Goal: Task Accomplishment & Management: Manage account settings

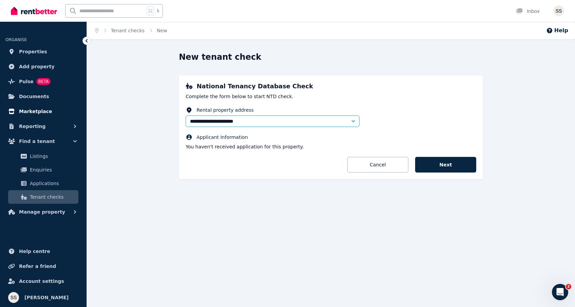
click at [34, 114] on span "Marketplace" at bounding box center [35, 111] width 33 height 8
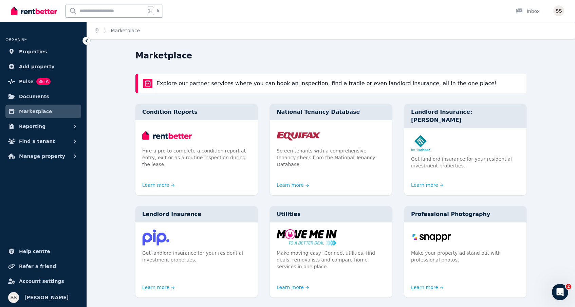
click at [34, 114] on span "Marketplace" at bounding box center [35, 111] width 33 height 8
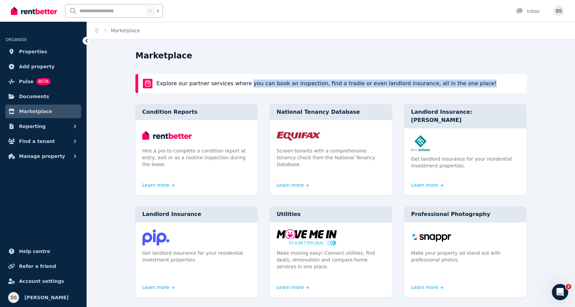
drag, startPoint x: 244, startPoint y: 83, endPoint x: 352, endPoint y: 89, distance: 108.7
click at [352, 89] on div "Explore our partner services where you can book an inspection, find a tradie or…" at bounding box center [330, 83] width 391 height 19
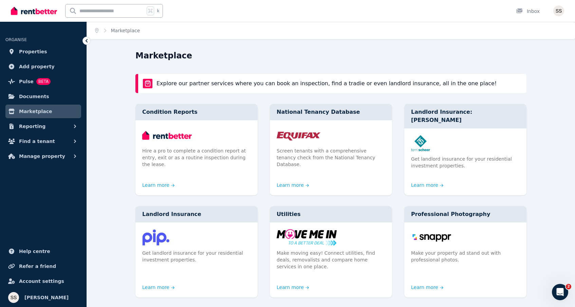
click at [382, 75] on div "Explore our partner services where you can book an inspection, find a tradie or…" at bounding box center [330, 83] width 391 height 19
click at [54, 105] on link "Marketplace" at bounding box center [43, 111] width 76 height 14
click at [52, 100] on link "Documents" at bounding box center [43, 97] width 76 height 14
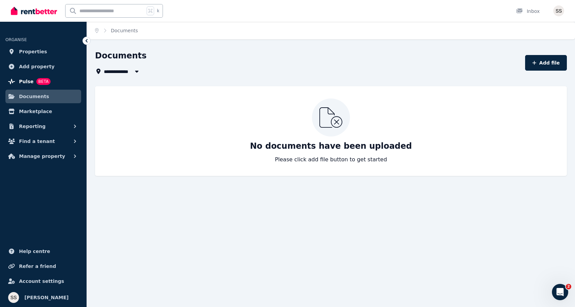
click at [53, 77] on link "Pulse BETA" at bounding box center [43, 82] width 76 height 14
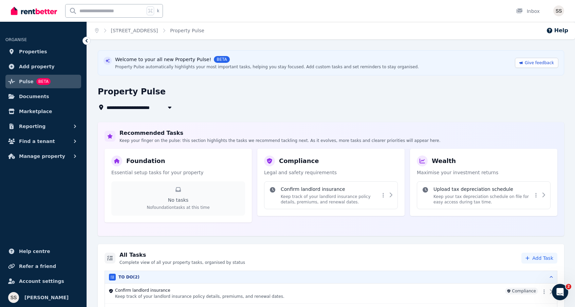
click at [51, 74] on ul "ORGANISE Properties Add property Pulse BETA Documents Marketplace Reporting Fin…" at bounding box center [43, 95] width 86 height 134
click at [47, 66] on span "Add property" at bounding box center [37, 66] width 36 height 8
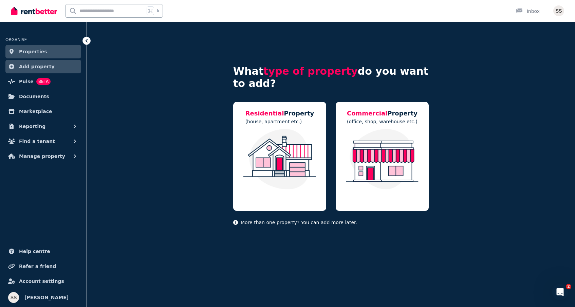
click at [44, 49] on link "Properties" at bounding box center [43, 52] width 76 height 14
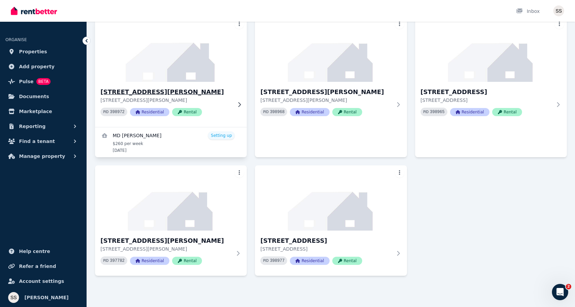
scroll to position [55, 0]
click at [175, 196] on img at bounding box center [170, 197] width 159 height 69
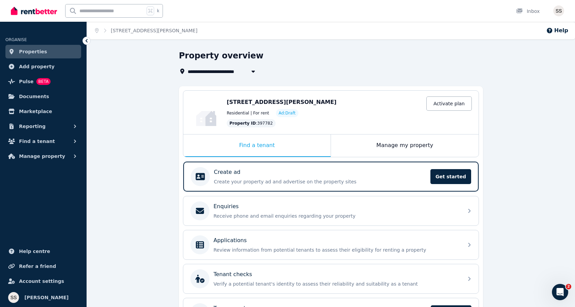
click at [351, 93] on div "Edit [STREET_ADDRESS][PERSON_NAME] Activate plan Residential | For rent Ad: Dra…" at bounding box center [330, 112] width 295 height 43
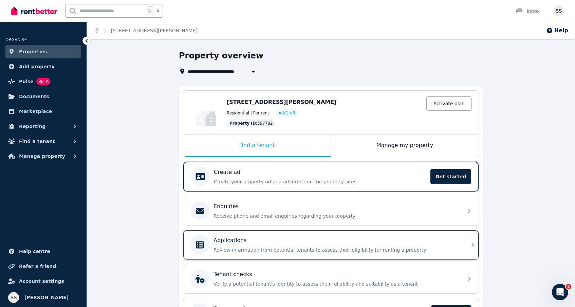
click at [401, 245] on div "Applications Review information from potential tenants to assess their eligibil…" at bounding box center [336, 244] width 246 height 17
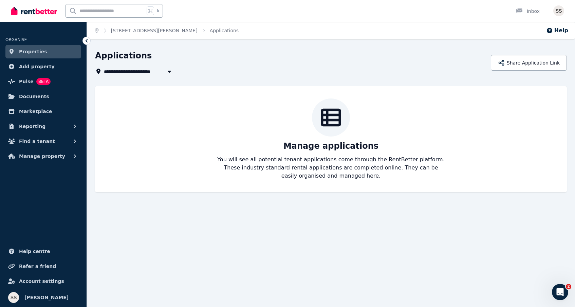
click at [407, 133] on div "Manage applications You will see all potential tenant applications come through…" at bounding box center [331, 138] width 458 height 81
click at [45, 50] on link "Properties" at bounding box center [43, 52] width 76 height 14
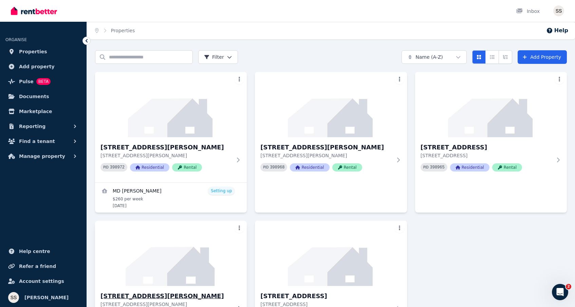
click at [189, 252] on img at bounding box center [170, 253] width 159 height 69
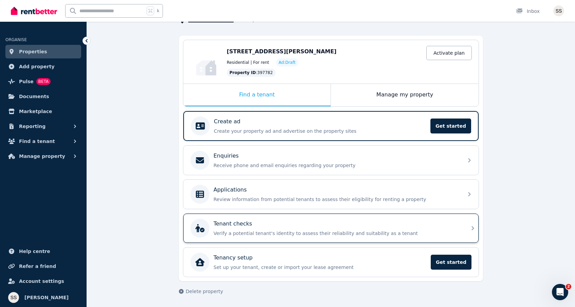
scroll to position [51, 0]
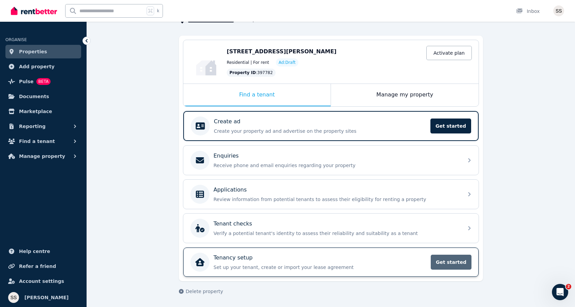
click at [442, 262] on span "Get started" at bounding box center [450, 261] width 41 height 15
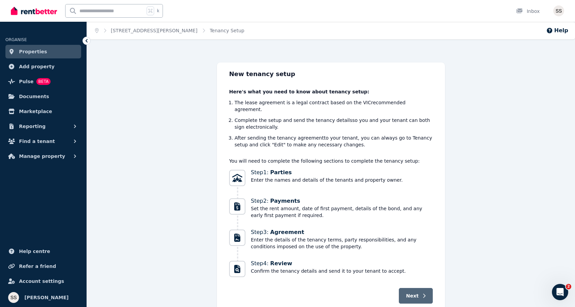
click at [426, 292] on button "Next" at bounding box center [416, 296] width 34 height 16
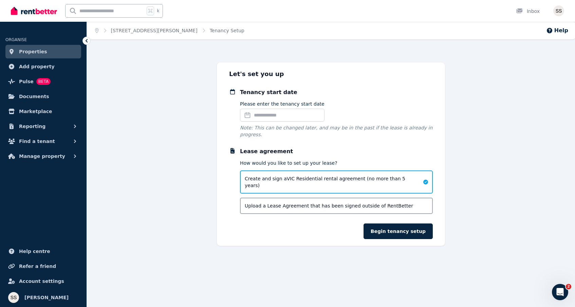
click at [269, 112] on input "Please enter the tenancy start date" at bounding box center [282, 115] width 84 height 13
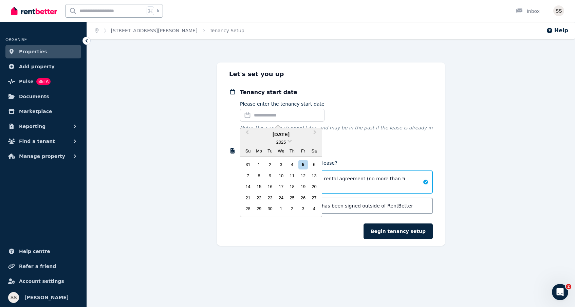
click at [541, 0] on div "Open main menu k Inbox Open user menu" at bounding box center [287, 11] width 553 height 22
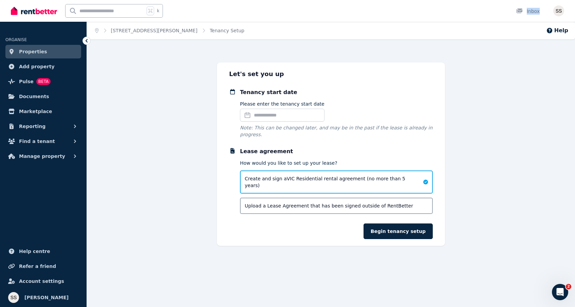
click at [541, 0] on div "Open main menu k Inbox Open user menu" at bounding box center [287, 11] width 553 height 22
click at [42, 281] on span "Account settings" at bounding box center [41, 281] width 45 height 8
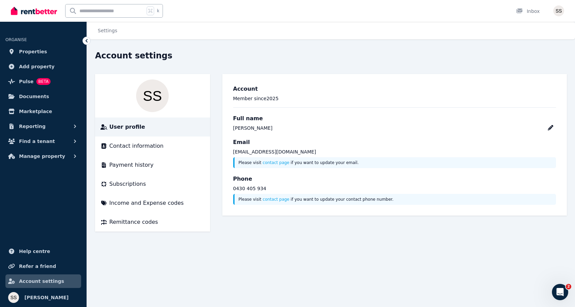
click at [143, 143] on span "Contact information" at bounding box center [136, 146] width 54 height 8
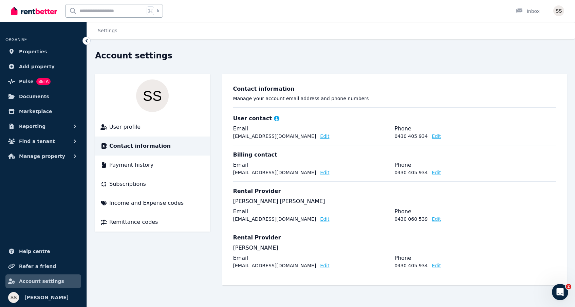
click at [320, 136] on button "Edit" at bounding box center [324, 136] width 9 height 7
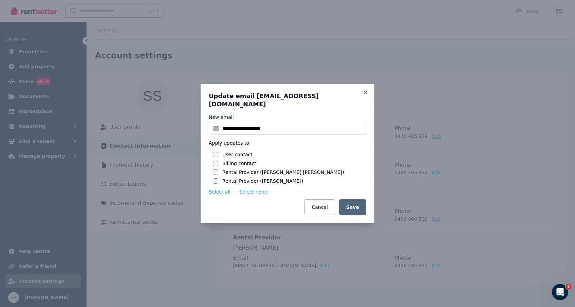
click at [299, 136] on body "**********" at bounding box center [287, 153] width 575 height 307
click at [295, 123] on input "**********" at bounding box center [287, 128] width 157 height 13
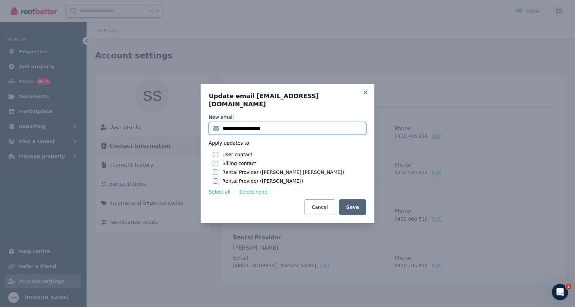
click at [296, 125] on input "**********" at bounding box center [287, 128] width 157 height 13
click at [363, 95] on icon at bounding box center [365, 92] width 7 height 6
